Goal: Book appointment/travel/reservation

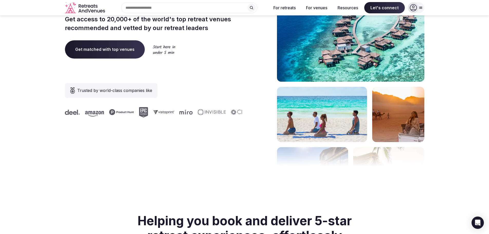
scroll to position [51, 0]
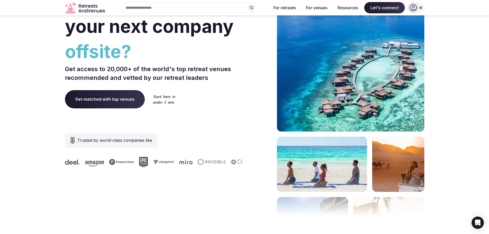
click at [149, 6] on div "Search Popular Destinations [GEOGRAPHIC_DATA], [GEOGRAPHIC_DATA] [GEOGRAPHIC_DA…" at bounding box center [187, 7] width 160 height 11
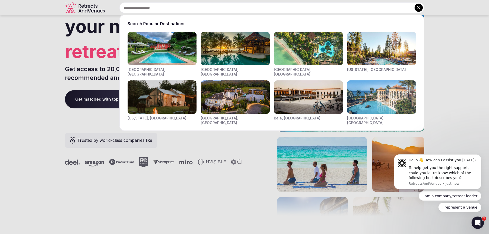
scroll to position [0, 0]
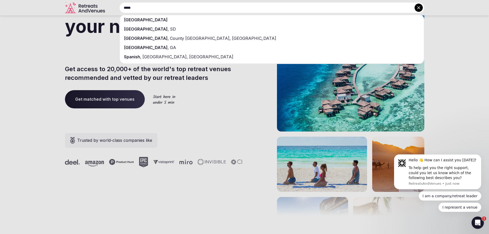
type input "*****"
click at [138, 20] on div "[GEOGRAPHIC_DATA]" at bounding box center [272, 19] width 304 height 9
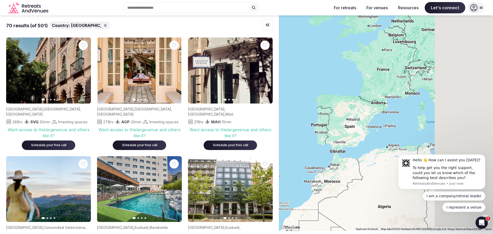
drag, startPoint x: 422, startPoint y: 96, endPoint x: 358, endPoint y: 127, distance: 70.5
click at [358, 127] on div at bounding box center [386, 122] width 214 height 215
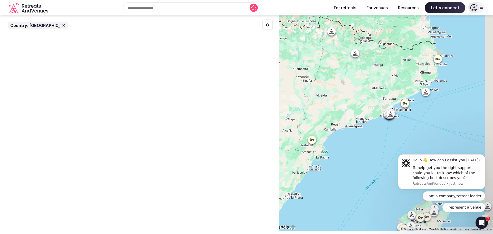
drag, startPoint x: 389, startPoint y: 89, endPoint x: 317, endPoint y: 160, distance: 101.2
click at [317, 160] on div at bounding box center [386, 122] width 214 height 215
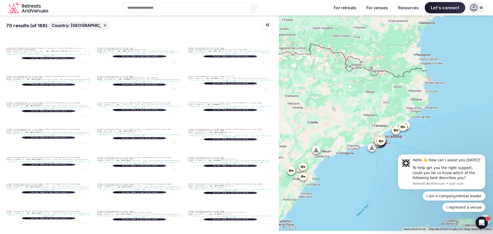
drag, startPoint x: 329, startPoint y: 118, endPoint x: 380, endPoint y: 127, distance: 52.0
click at [328, 136] on div at bounding box center [386, 122] width 214 height 215
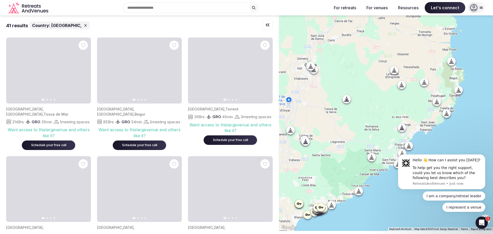
drag, startPoint x: 412, startPoint y: 100, endPoint x: 392, endPoint y: 189, distance: 91.2
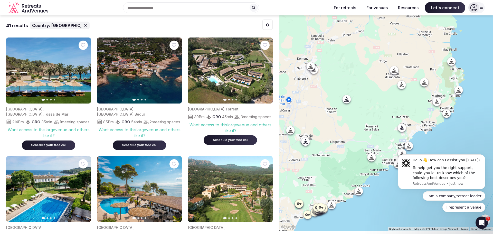
click at [392, 189] on div at bounding box center [386, 122] width 214 height 215
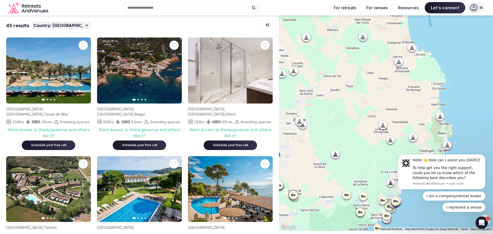
drag, startPoint x: 348, startPoint y: 94, endPoint x: 336, endPoint y: 145, distance: 52.6
click at [336, 145] on div at bounding box center [386, 122] width 214 height 215
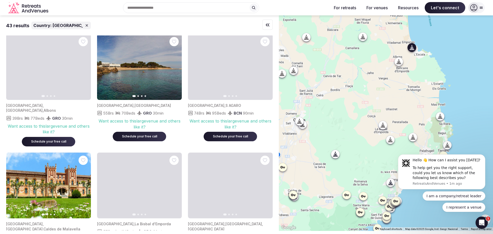
scroll to position [257, 0]
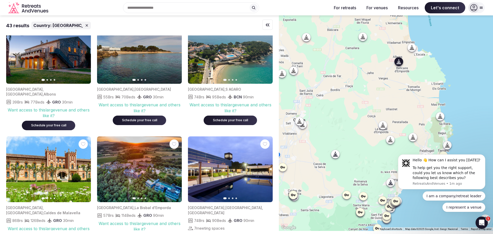
click at [84, 53] on icon "button" at bounding box center [84, 51] width 4 height 4
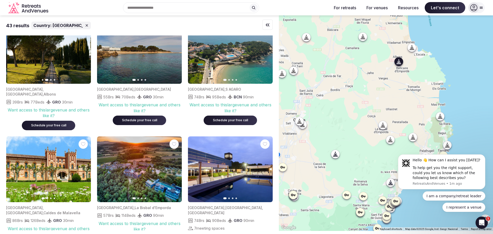
click at [84, 53] on icon "button" at bounding box center [84, 51] width 4 height 4
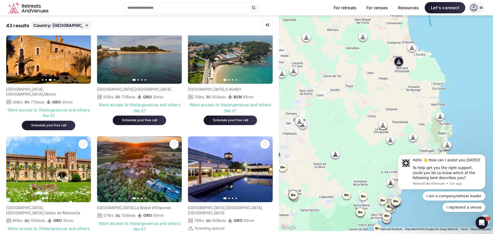
click at [84, 53] on icon "button" at bounding box center [84, 51] width 4 height 4
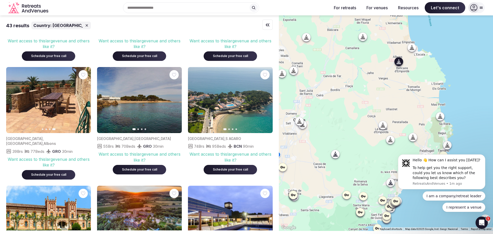
scroll to position [205, 0]
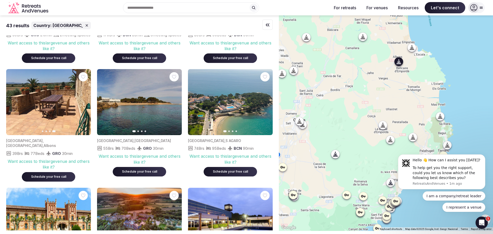
click at [15, 106] on button "Previous slide" at bounding box center [13, 102] width 8 height 8
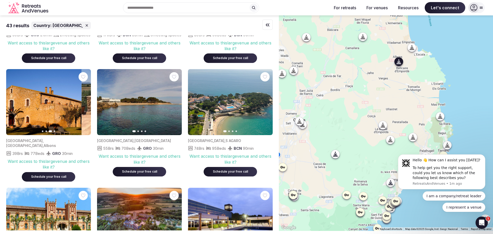
click at [15, 106] on button "Previous slide" at bounding box center [13, 102] width 8 height 8
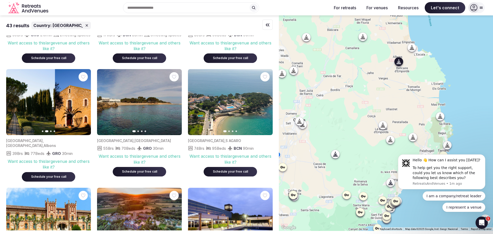
click at [15, 104] on icon "button" at bounding box center [13, 102] width 4 height 4
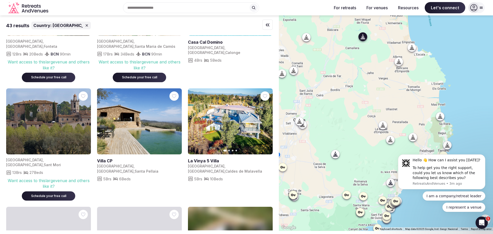
scroll to position [667, 0]
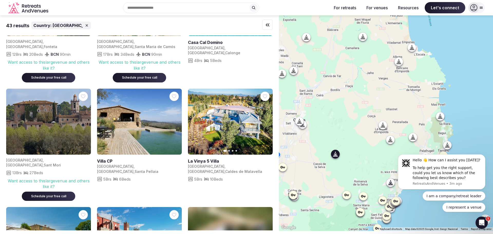
click at [110, 158] on link at bounding box center [138, 161] width 83 height 6
click at [262, 117] on button "Next slide" at bounding box center [265, 121] width 8 height 8
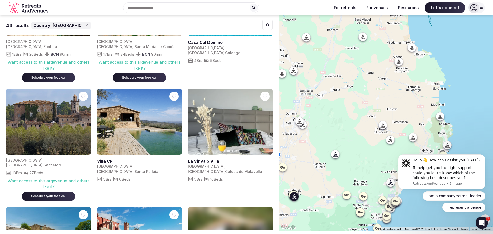
click at [263, 117] on button "Next slide" at bounding box center [265, 121] width 8 height 8
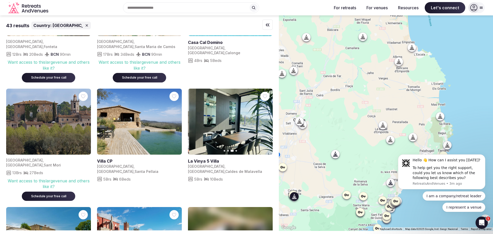
click at [263, 117] on button "Next slide" at bounding box center [265, 121] width 8 height 8
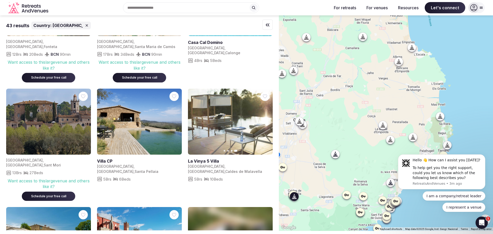
click at [193, 101] on link at bounding box center [230, 122] width 85 height 66
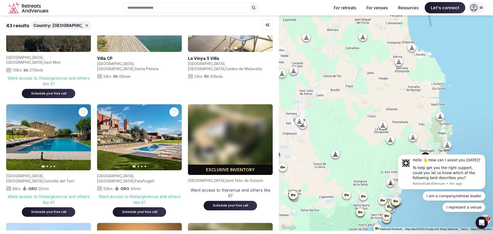
click at [175, 135] on icon "button" at bounding box center [174, 137] width 4 height 4
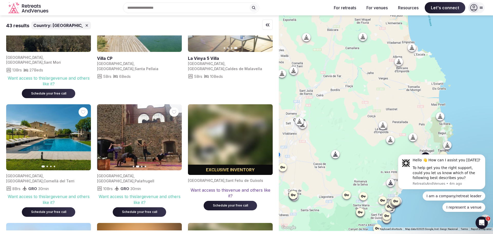
click at [175, 135] on icon "button" at bounding box center [174, 137] width 4 height 4
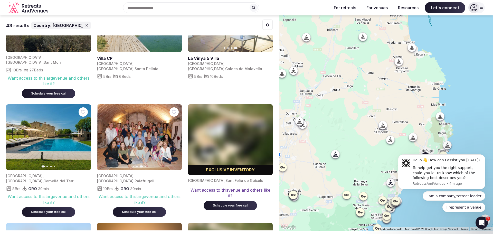
click at [175, 135] on icon "button" at bounding box center [174, 137] width 4 height 4
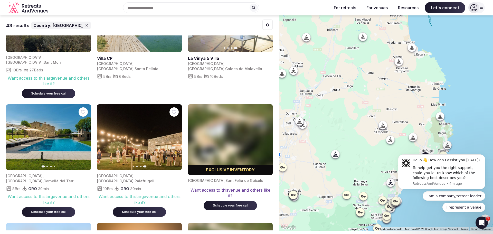
click at [118, 179] on span "[GEOGRAPHIC_DATA]" at bounding box center [115, 181] width 36 height 4
click at [105, 129] on img at bounding box center [139, 137] width 85 height 66
click at [110, 193] on div "Want access to this large venue and others like it?" at bounding box center [139, 199] width 85 height 12
click at [104, 135] on icon "button" at bounding box center [104, 137] width 2 height 4
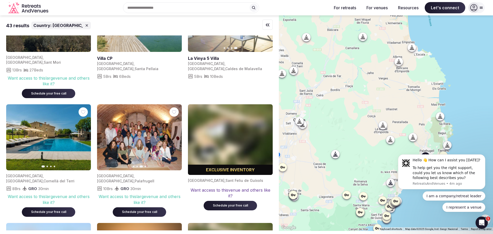
click at [103, 135] on icon "button" at bounding box center [104, 137] width 4 height 4
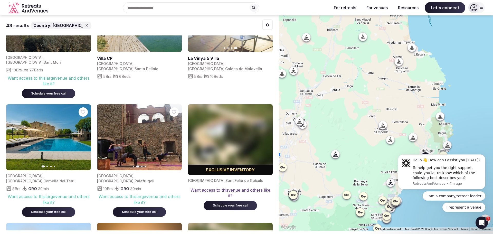
click at [103, 135] on icon "button" at bounding box center [104, 137] width 4 height 4
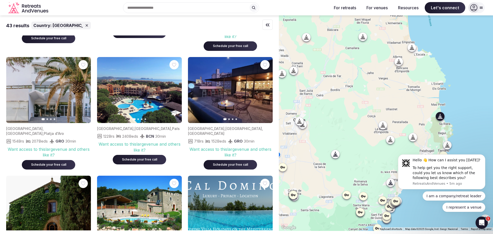
scroll to position [359, 0]
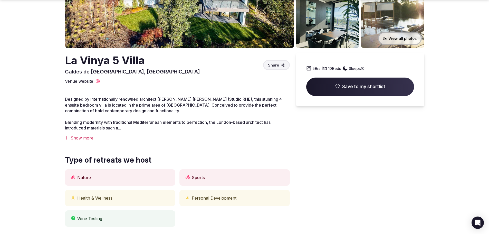
scroll to position [103, 0]
click at [82, 137] on div "Show more" at bounding box center [177, 138] width 225 height 6
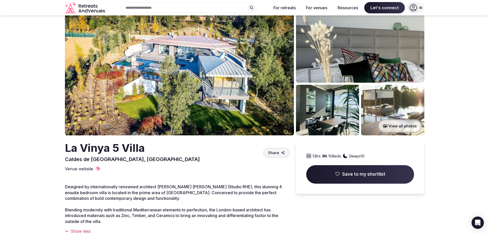
scroll to position [0, 0]
